Goal: Entertainment & Leisure: Consume media (video, audio)

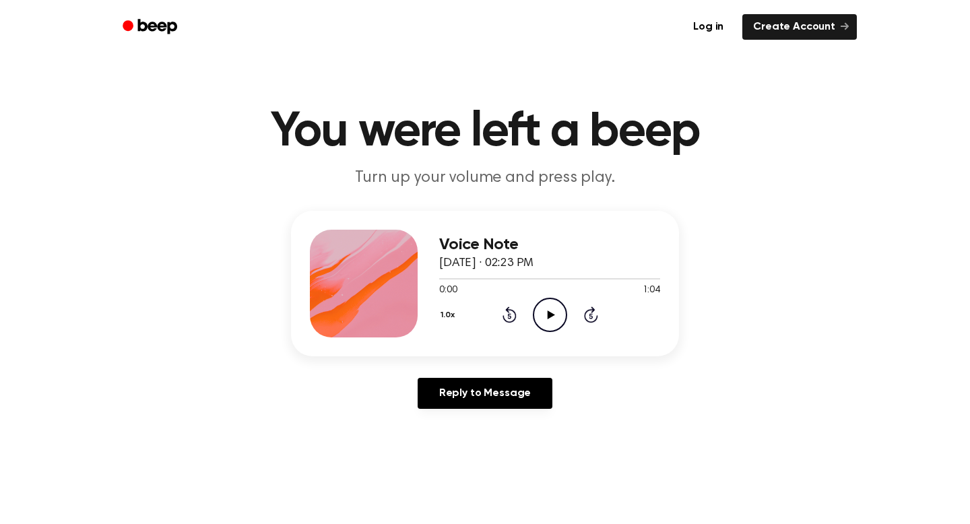
click at [542, 317] on icon "Play Audio" at bounding box center [550, 315] width 34 height 34
click at [545, 305] on icon "Play Audio" at bounding box center [550, 314] width 34 height 34
click at [547, 317] on icon at bounding box center [550, 314] width 7 height 9
click at [541, 309] on icon "Pause Audio" at bounding box center [550, 314] width 34 height 34
click at [507, 316] on icon "Rewind 5 seconds" at bounding box center [509, 315] width 15 height 18
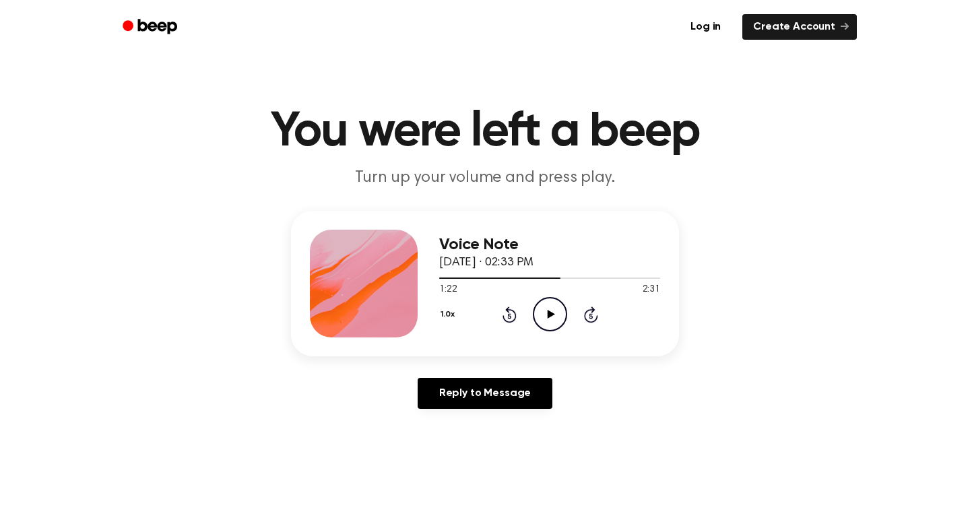
click at [507, 316] on icon "Rewind 5 seconds" at bounding box center [509, 315] width 15 height 18
click at [547, 308] on icon "Play Audio" at bounding box center [550, 314] width 34 height 34
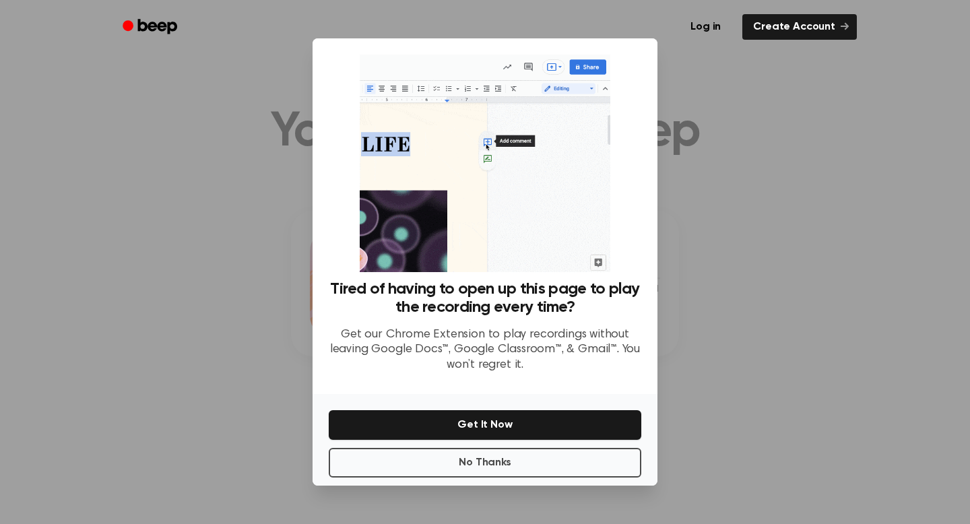
click at [812, 254] on div at bounding box center [485, 262] width 970 height 524
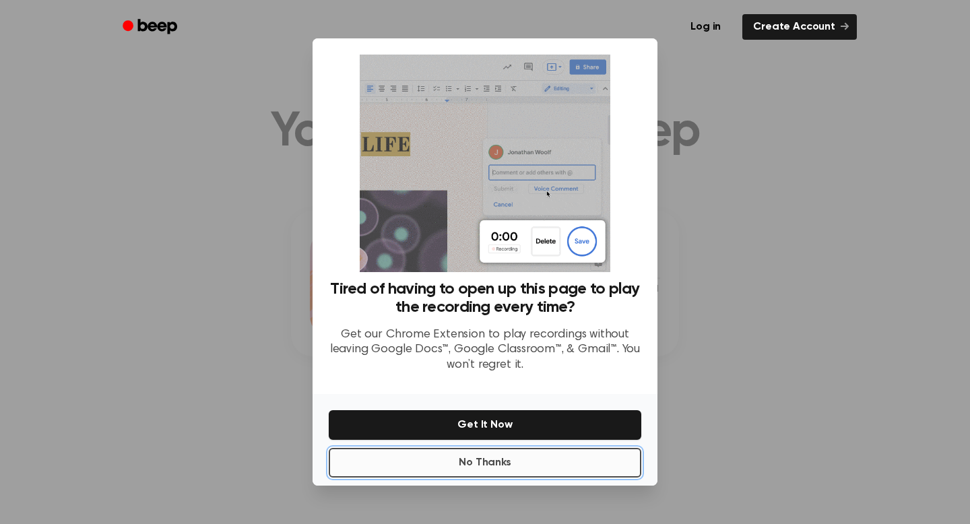
click at [571, 459] on button "No Thanks" at bounding box center [485, 463] width 313 height 30
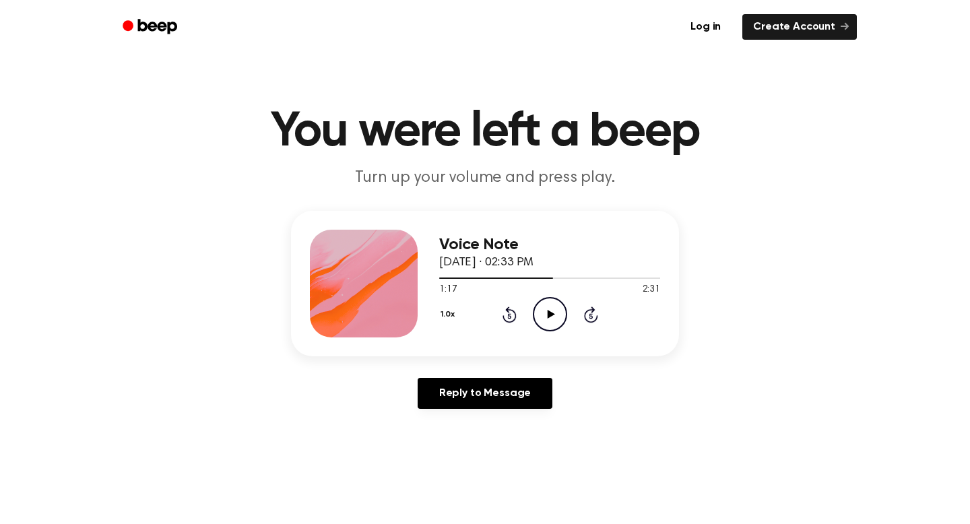
click at [545, 315] on icon "Play Audio" at bounding box center [550, 314] width 34 height 34
click at [538, 315] on icon "Play Audio" at bounding box center [550, 314] width 34 height 34
click at [540, 303] on icon "Play Audio" at bounding box center [550, 314] width 34 height 34
click at [561, 318] on icon "Play Audio" at bounding box center [550, 314] width 34 height 34
